Goal: Feedback & Contribution: Leave review/rating

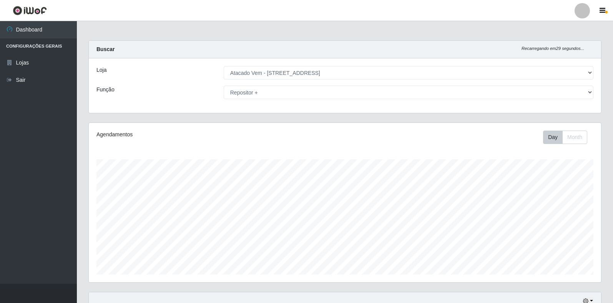
select select "455"
select select "82"
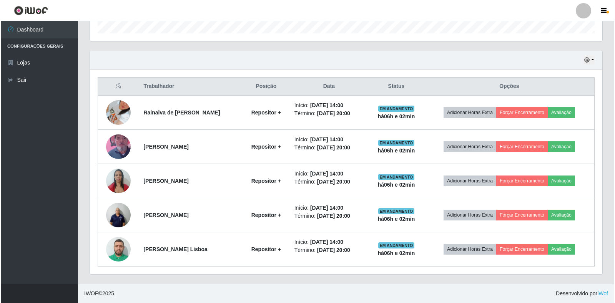
scroll to position [160, 512]
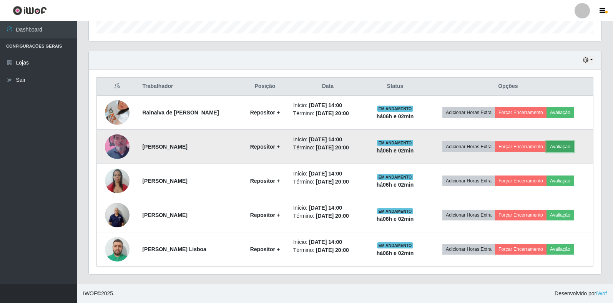
click at [562, 150] on button "Avaliação" at bounding box center [560, 146] width 27 height 11
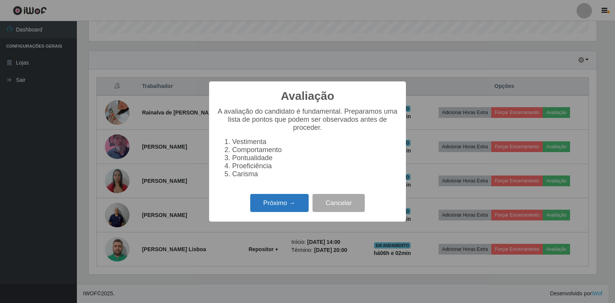
click at [256, 206] on button "Próximo →" at bounding box center [279, 203] width 58 height 18
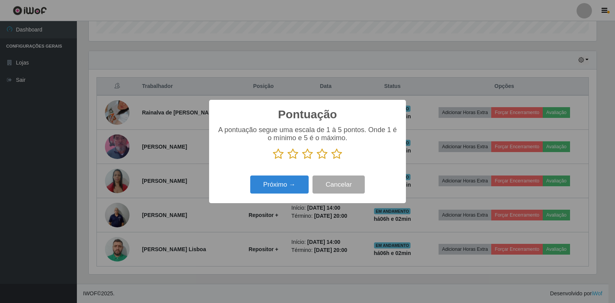
click at [339, 152] on icon at bounding box center [336, 154] width 11 height 12
click at [331, 160] on input "radio" at bounding box center [331, 160] width 0 height 0
click at [272, 188] on button "Próximo →" at bounding box center [279, 185] width 58 height 18
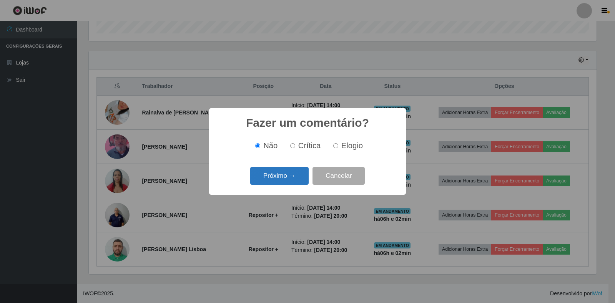
click at [278, 181] on button "Próximo →" at bounding box center [279, 176] width 58 height 18
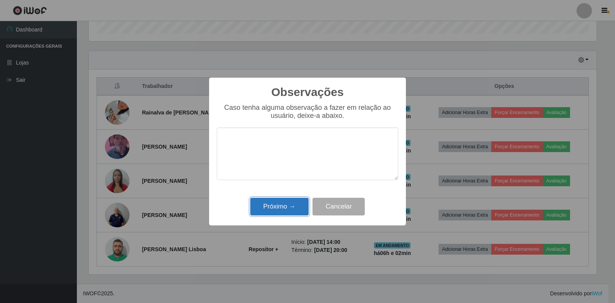
click at [294, 210] on button "Próximo →" at bounding box center [279, 207] width 58 height 18
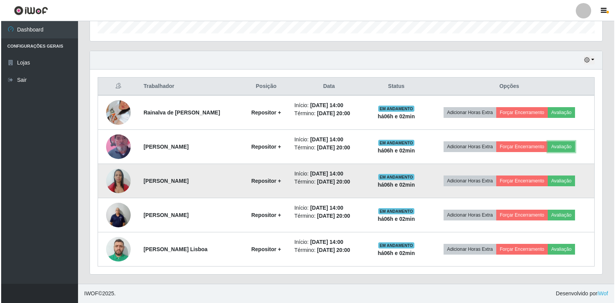
scroll to position [160, 512]
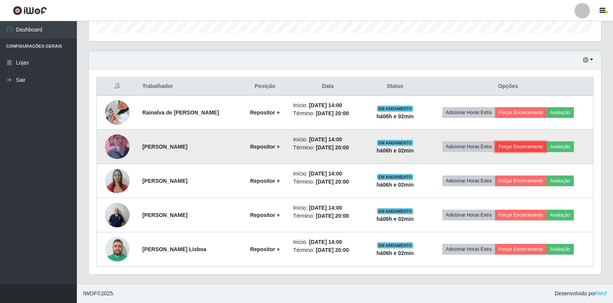
click at [521, 146] on button "Forçar Encerramento" at bounding box center [521, 146] width 52 height 11
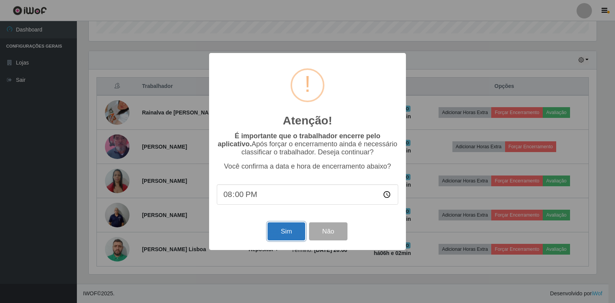
click at [278, 233] on button "Sim" at bounding box center [286, 232] width 37 height 18
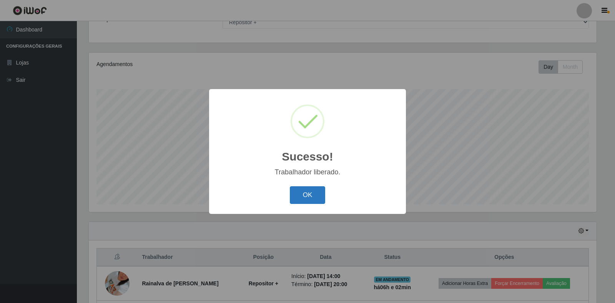
click at [303, 189] on button "OK" at bounding box center [308, 195] width 36 height 18
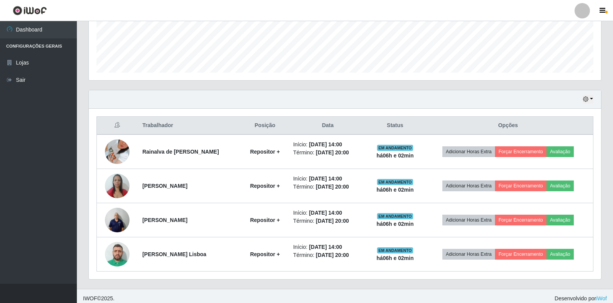
scroll to position [207, 0]
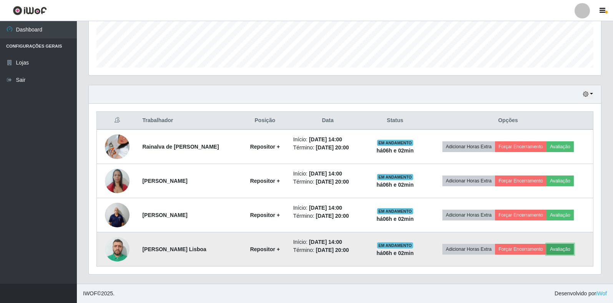
click at [568, 249] on button "Avaliação" at bounding box center [560, 249] width 27 height 11
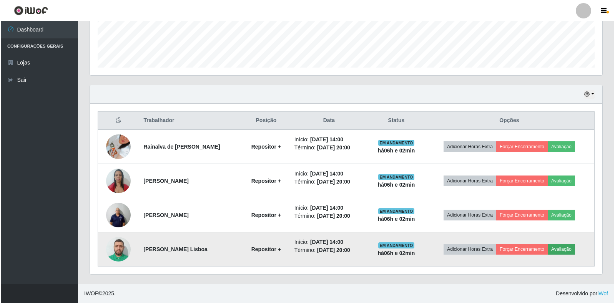
scroll to position [160, 508]
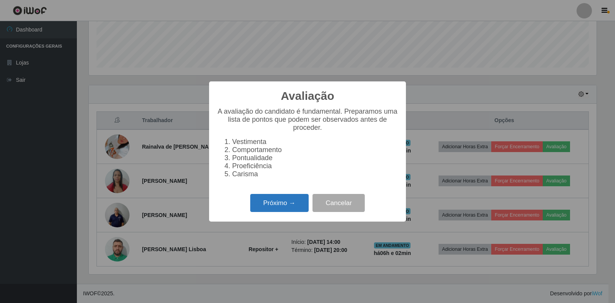
click at [259, 202] on button "Próximo →" at bounding box center [279, 203] width 58 height 18
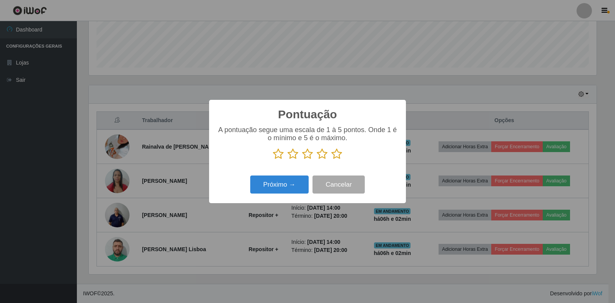
click at [339, 155] on icon at bounding box center [336, 154] width 11 height 12
click at [331, 160] on input "radio" at bounding box center [331, 160] width 0 height 0
click at [267, 186] on button "Próximo →" at bounding box center [279, 185] width 58 height 18
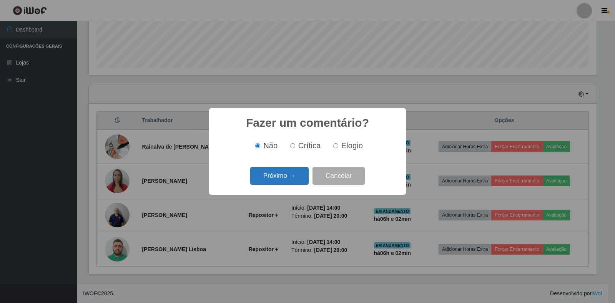
click at [276, 177] on button "Próximo →" at bounding box center [279, 176] width 58 height 18
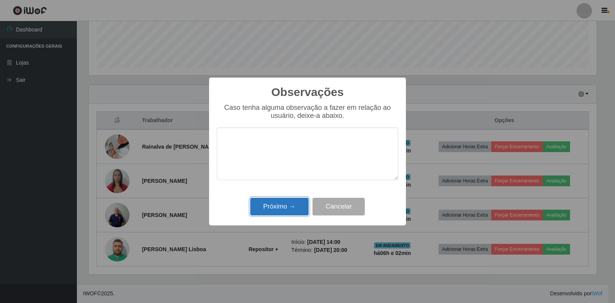
click at [276, 207] on button "Próximo →" at bounding box center [279, 207] width 58 height 18
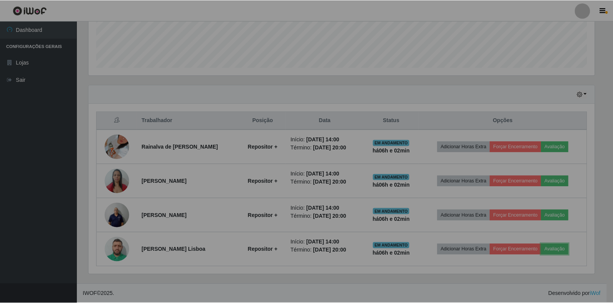
scroll to position [160, 512]
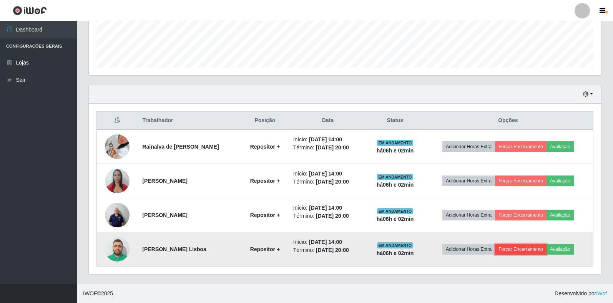
click at [516, 250] on button "Forçar Encerramento" at bounding box center [521, 249] width 52 height 11
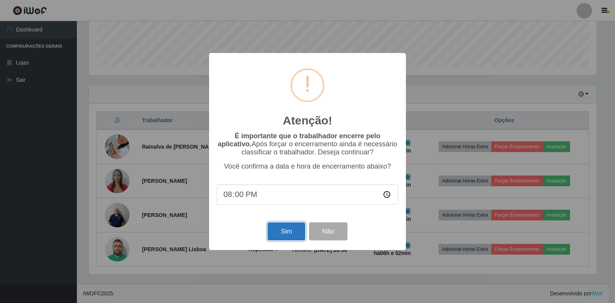
click at [272, 234] on button "Sim" at bounding box center [286, 232] width 37 height 18
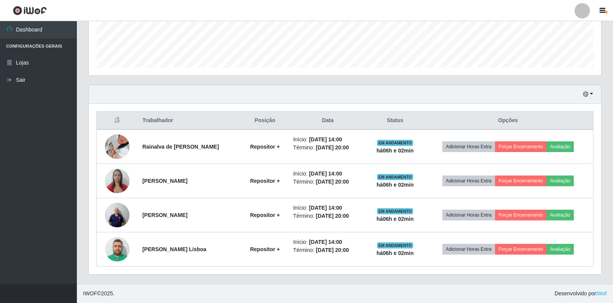
scroll to position [0, 0]
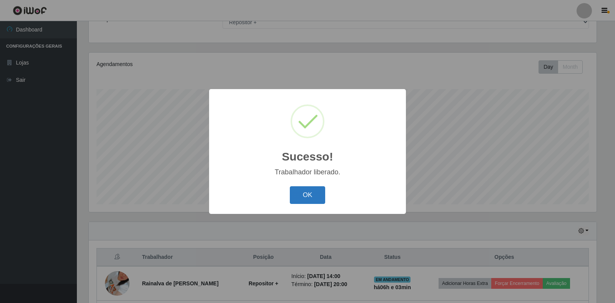
click at [301, 192] on button "OK" at bounding box center [308, 195] width 36 height 18
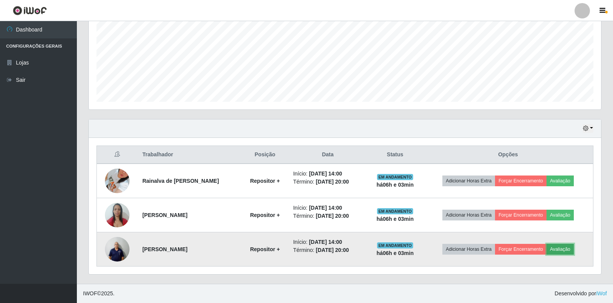
click at [562, 250] on button "Avaliação" at bounding box center [560, 249] width 27 height 11
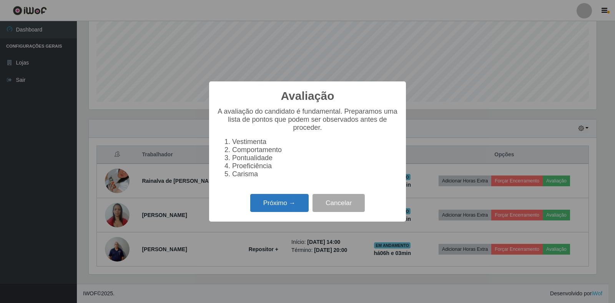
click at [289, 205] on button "Próximo →" at bounding box center [279, 203] width 58 height 18
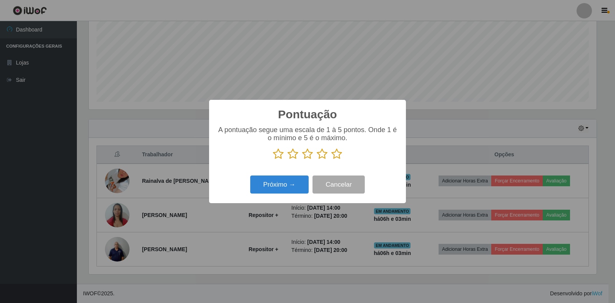
click at [339, 156] on icon at bounding box center [336, 154] width 11 height 12
click at [331, 160] on input "radio" at bounding box center [331, 160] width 0 height 0
click at [286, 188] on button "Próximo →" at bounding box center [279, 185] width 58 height 18
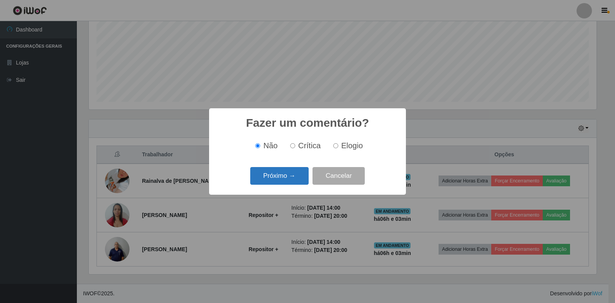
click at [291, 180] on button "Próximo →" at bounding box center [279, 176] width 58 height 18
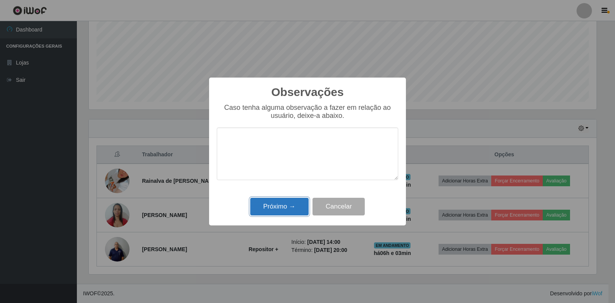
click at [284, 207] on button "Próximo →" at bounding box center [279, 207] width 58 height 18
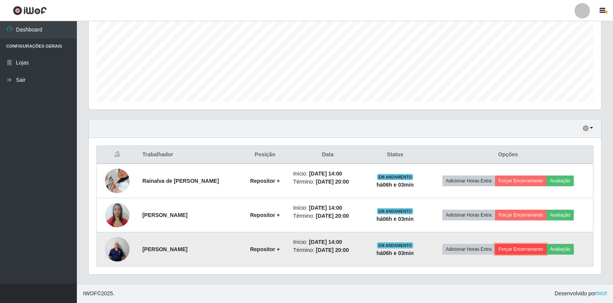
click at [519, 248] on button "Forçar Encerramento" at bounding box center [521, 249] width 52 height 11
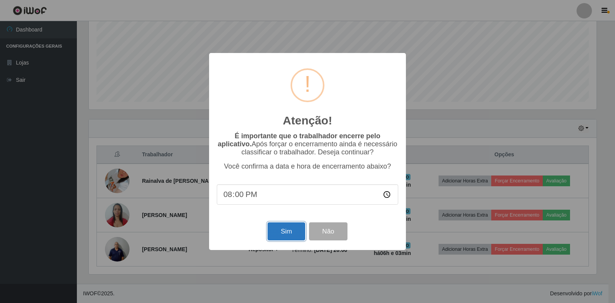
click at [286, 233] on button "Sim" at bounding box center [286, 232] width 37 height 18
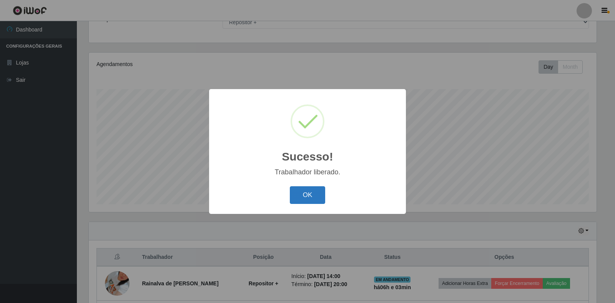
click at [312, 195] on button "OK" at bounding box center [308, 195] width 36 height 18
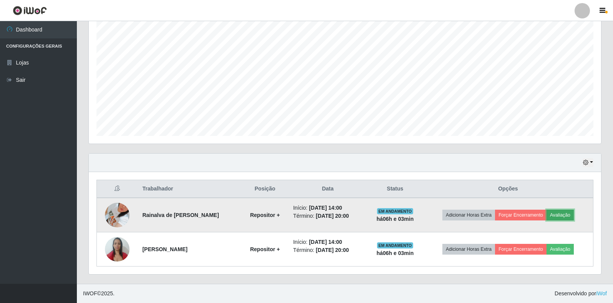
click at [558, 215] on button "Avaliação" at bounding box center [560, 215] width 27 height 11
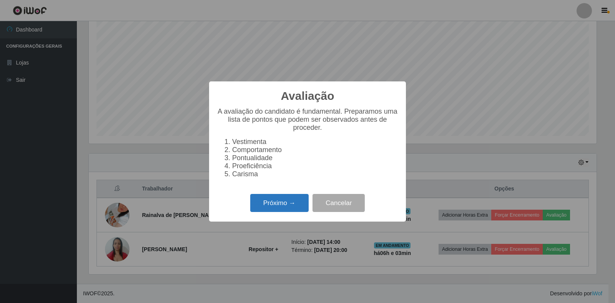
click at [282, 204] on button "Próximo →" at bounding box center [279, 203] width 58 height 18
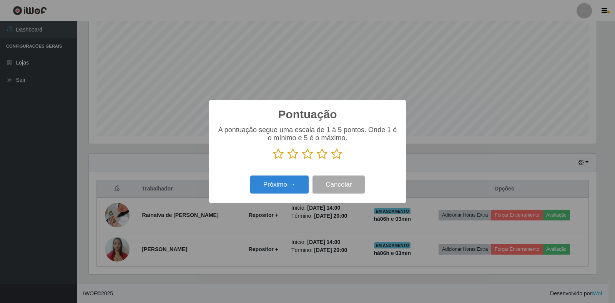
click at [333, 155] on icon at bounding box center [336, 154] width 11 height 12
click at [331, 160] on input "radio" at bounding box center [331, 160] width 0 height 0
click at [273, 185] on button "Próximo →" at bounding box center [279, 185] width 58 height 18
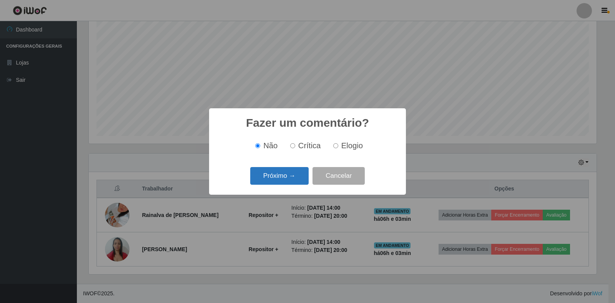
click at [274, 174] on button "Próximo →" at bounding box center [279, 176] width 58 height 18
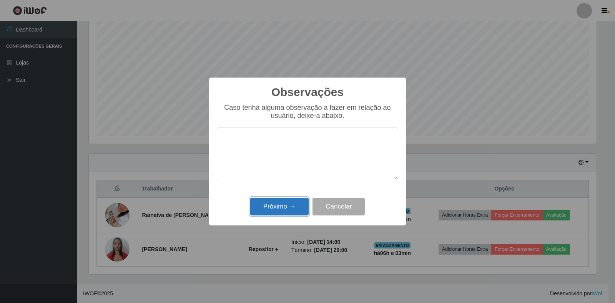
click at [263, 203] on button "Próximo →" at bounding box center [279, 207] width 58 height 18
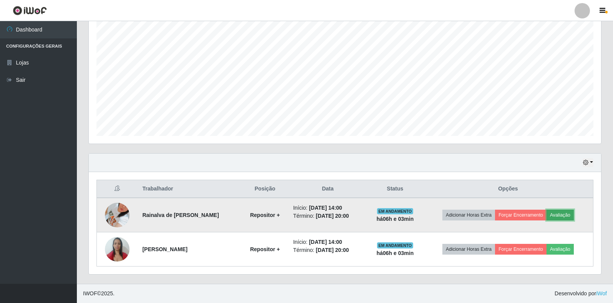
click at [566, 215] on button "Avaliação" at bounding box center [560, 215] width 27 height 11
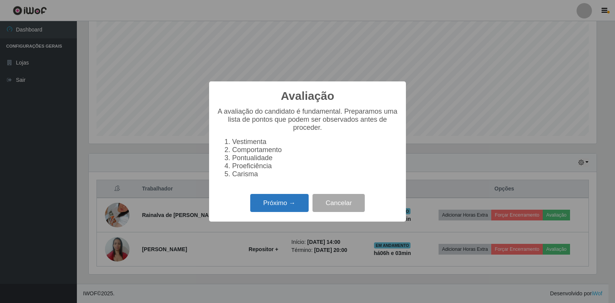
click at [288, 212] on button "Próximo →" at bounding box center [279, 203] width 58 height 18
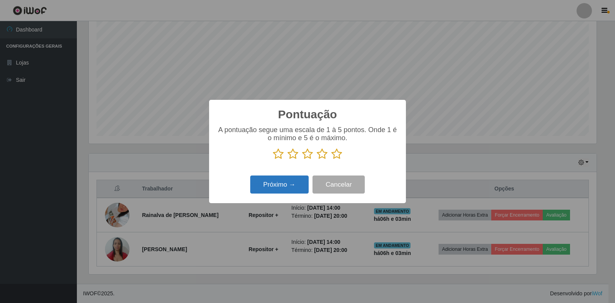
click at [273, 181] on button "Próximo →" at bounding box center [279, 185] width 58 height 18
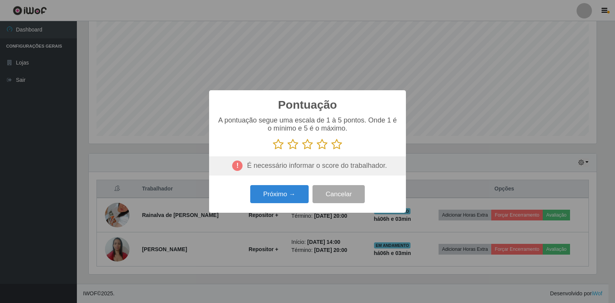
click at [339, 148] on icon at bounding box center [336, 145] width 11 height 12
click at [331, 150] on input "radio" at bounding box center [331, 150] width 0 height 0
click at [288, 200] on button "Próximo →" at bounding box center [279, 194] width 58 height 18
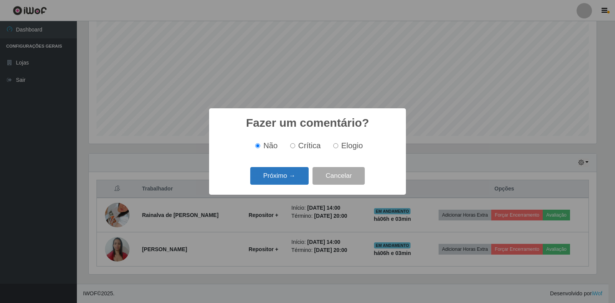
click at [289, 170] on button "Próximo →" at bounding box center [279, 176] width 58 height 18
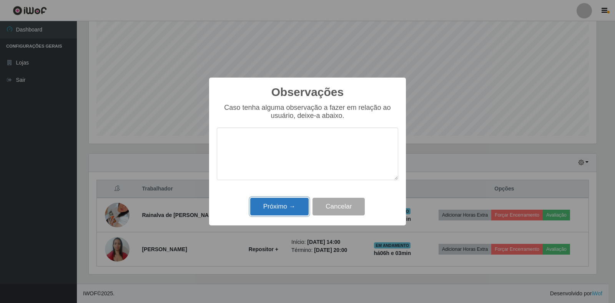
click at [280, 208] on button "Próximo →" at bounding box center [279, 207] width 58 height 18
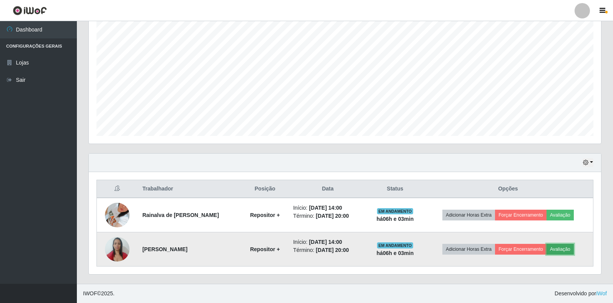
click at [554, 251] on button "Avaliação" at bounding box center [560, 249] width 27 height 11
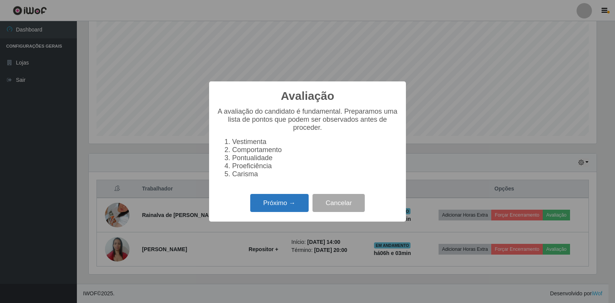
click at [288, 212] on button "Próximo →" at bounding box center [279, 203] width 58 height 18
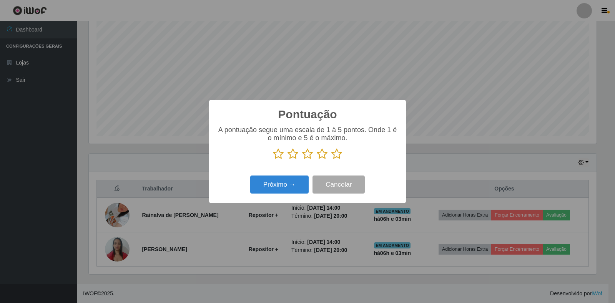
click at [338, 153] on icon at bounding box center [336, 154] width 11 height 12
click at [331, 160] on input "radio" at bounding box center [331, 160] width 0 height 0
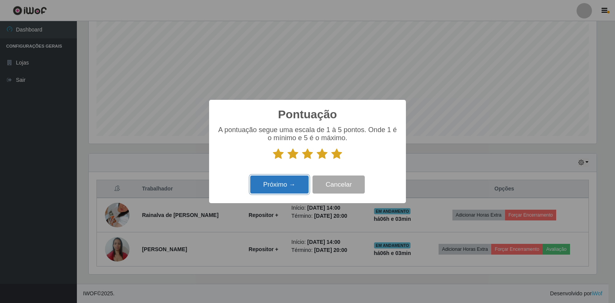
click at [279, 185] on button "Próximo →" at bounding box center [279, 185] width 58 height 18
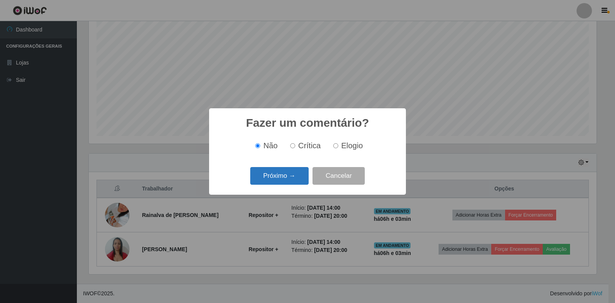
click at [294, 182] on button "Próximo →" at bounding box center [279, 176] width 58 height 18
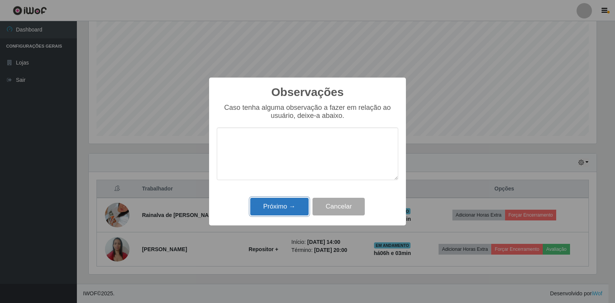
click at [273, 206] on button "Próximo →" at bounding box center [279, 207] width 58 height 18
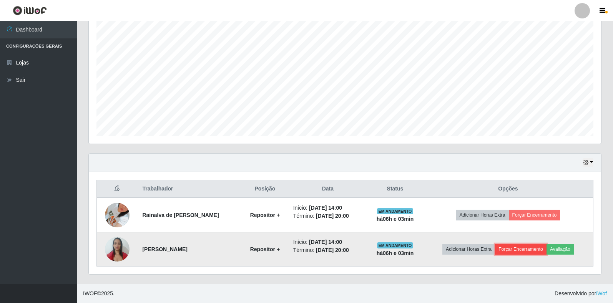
click at [514, 253] on button "Forçar Encerramento" at bounding box center [521, 249] width 52 height 11
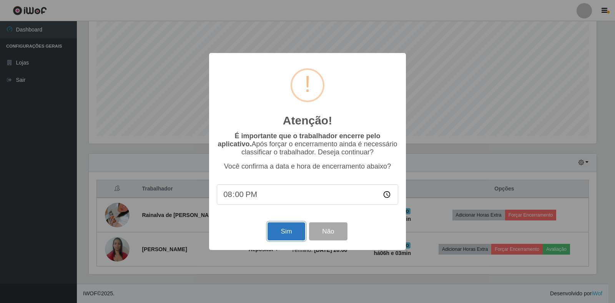
click at [275, 234] on button "Sim" at bounding box center [286, 232] width 37 height 18
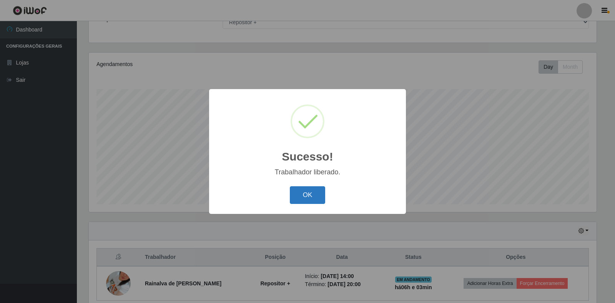
click at [307, 197] on button "OK" at bounding box center [308, 195] width 36 height 18
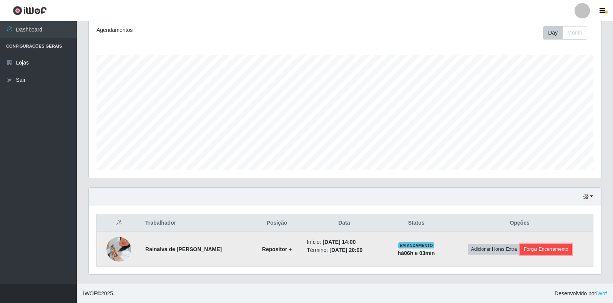
click at [549, 251] on button "Forçar Encerramento" at bounding box center [547, 249] width 52 height 11
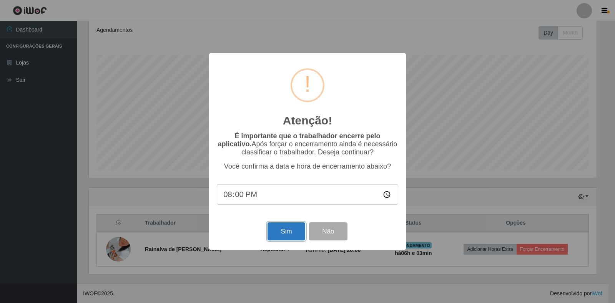
click at [296, 238] on button "Sim" at bounding box center [286, 232] width 37 height 18
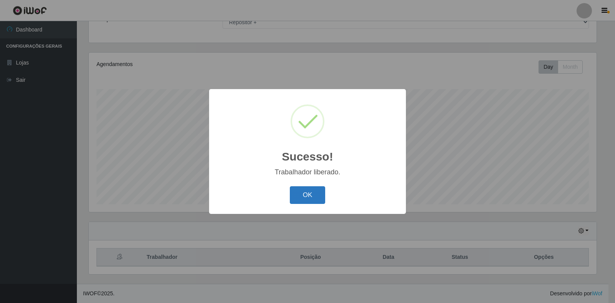
click at [304, 200] on button "OK" at bounding box center [308, 195] width 36 height 18
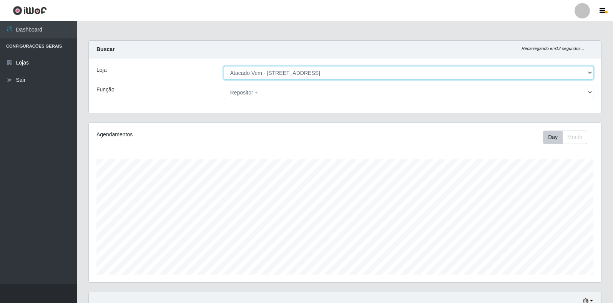
click at [587, 68] on select "[Selecione...] Atacado Vem - [STREET_ADDRESS]" at bounding box center [409, 72] width 370 height 13
click at [224, 66] on select "[Selecione...] Atacado Vem - [STREET_ADDRESS]" at bounding box center [409, 72] width 370 height 13
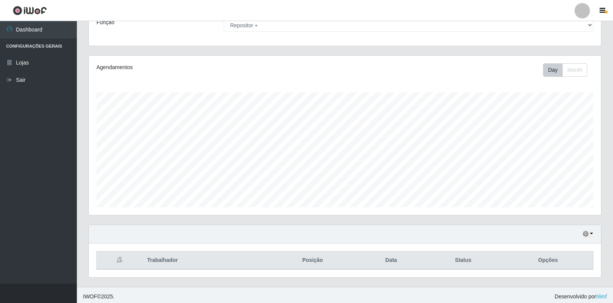
scroll to position [70, 0]
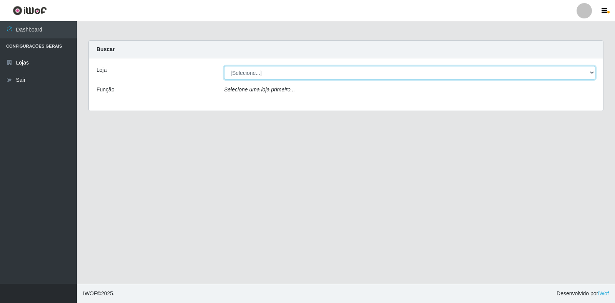
click at [591, 73] on select "[Selecione...] Atacado Vem - [STREET_ADDRESS]" at bounding box center [409, 72] width 371 height 13
select select "455"
click at [224, 66] on select "[Selecione...] Atacado Vem - [STREET_ADDRESS]" at bounding box center [409, 72] width 371 height 13
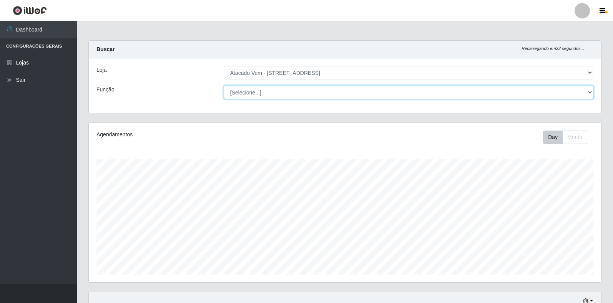
click at [589, 92] on select "[Selecione...] Carregador e Descarregador de Caminhão Carregador e Descarregado…" at bounding box center [409, 92] width 370 height 13
select select "82"
click at [224, 86] on select "[Selecione...] Carregador e Descarregador de Caminhão Carregador e Descarregado…" at bounding box center [409, 92] width 370 height 13
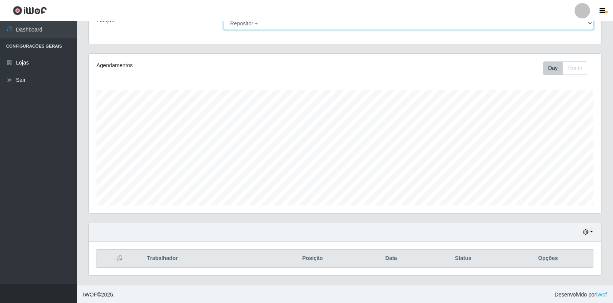
scroll to position [70, 0]
